Goal: Browse casually: Explore the website without a specific task or goal

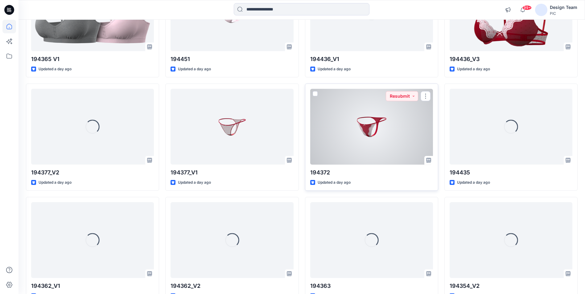
scroll to position [744, 0]
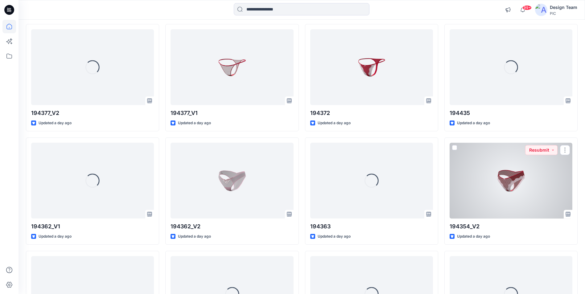
click at [510, 183] on div at bounding box center [511, 181] width 123 height 76
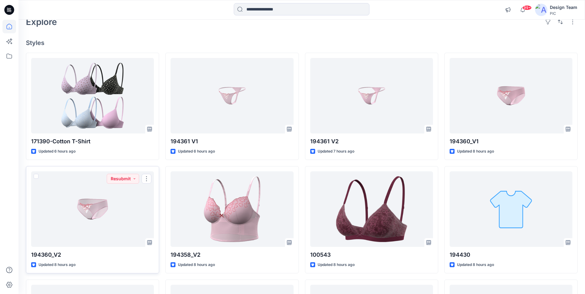
scroll to position [33, 0]
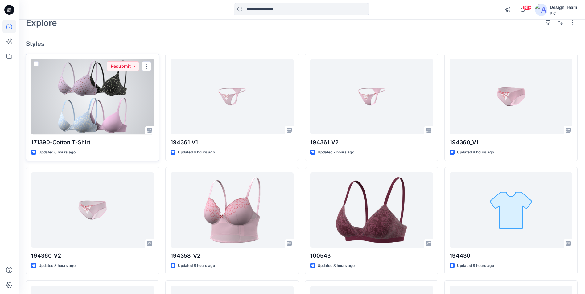
click at [104, 97] on div at bounding box center [92, 97] width 123 height 76
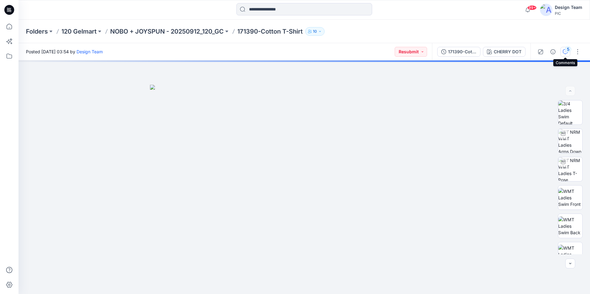
click at [563, 49] on icon "button" at bounding box center [565, 51] width 5 height 5
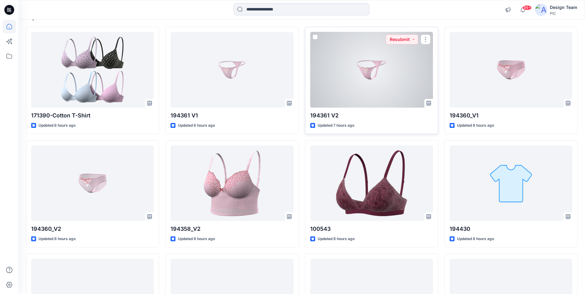
scroll to position [156, 0]
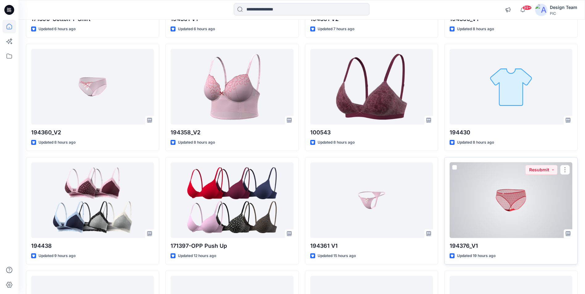
click at [516, 221] on div at bounding box center [511, 201] width 123 height 76
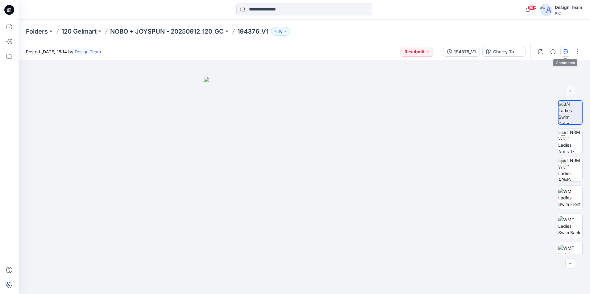
click at [570, 50] on button "button" at bounding box center [565, 52] width 10 height 10
